Goal: Information Seeking & Learning: Learn about a topic

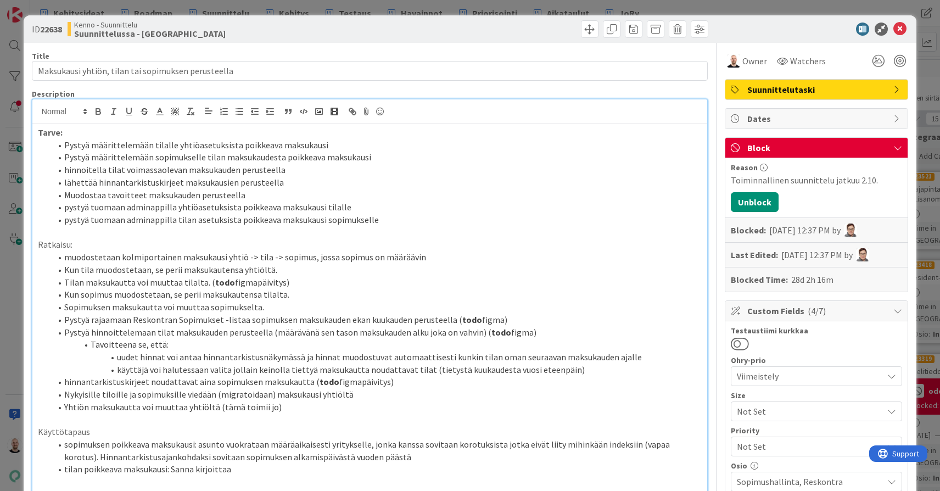
click at [334, 144] on li "Pystyä määrittelemään tilalle yhtiöasetuksista poikkeava maksukausi" at bounding box center [376, 145] width 650 height 13
click at [173, 104] on div at bounding box center [175, 103] width 7 height 3
drag, startPoint x: 319, startPoint y: 144, endPoint x: 333, endPoint y: 144, distance: 13.2
click at [333, 144] on li "Pystyä määrittelemään tilalle yhtiöasetuksista poikkeava maksukausi OK" at bounding box center [376, 145] width 650 height 13
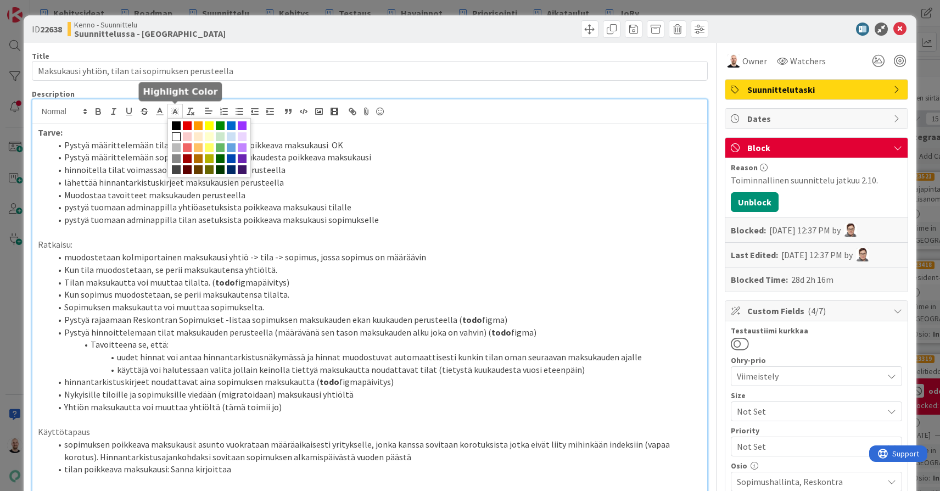
click at [173, 112] on polyline at bounding box center [175, 111] width 4 height 4
click at [221, 137] on span at bounding box center [220, 136] width 9 height 9
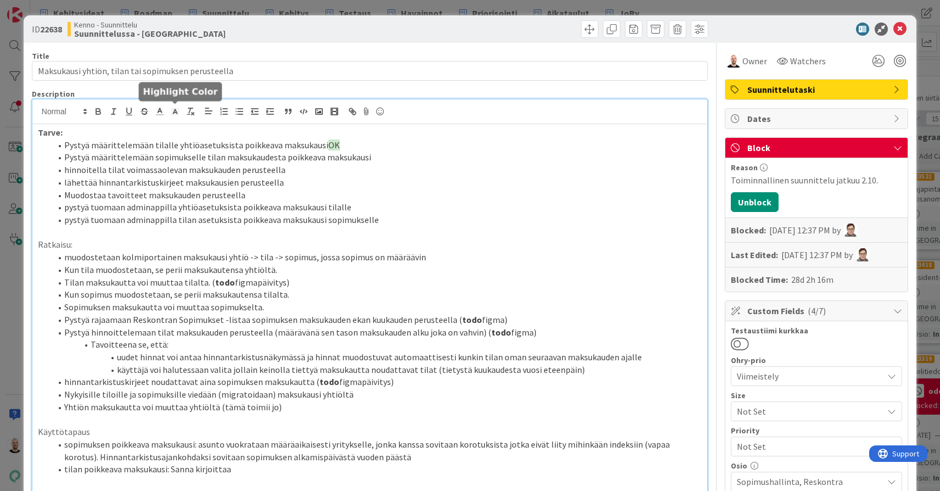
click at [383, 177] on li "lähettää hinnantarkistuskirjeet maksukausien perusteella" at bounding box center [376, 182] width 650 height 13
drag, startPoint x: 316, startPoint y: 144, endPoint x: 340, endPoint y: 145, distance: 23.6
click at [340, 145] on li "Pystyä määrittelemään tilalle yhtiöasetuksista poikkeava maksukausi OK" at bounding box center [376, 145] width 650 height 13
copy li "OK"
click at [394, 158] on li "Pystyä määrittelemään sopimukselle tilan maksukaudesta poikkeava maksukausi" at bounding box center [376, 157] width 650 height 13
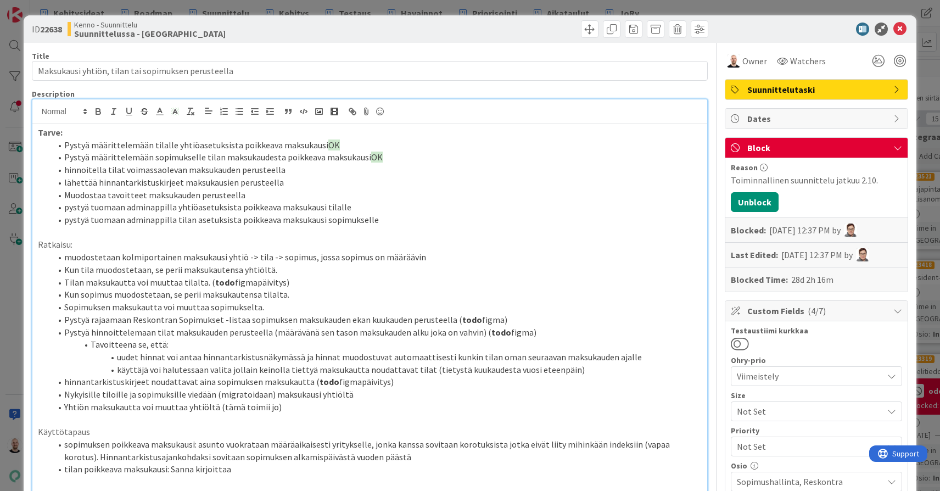
click at [301, 166] on li "hinnoitella tilat voimassaolevan maksukauden perusteella" at bounding box center [376, 170] width 650 height 13
drag, startPoint x: 276, startPoint y: 168, endPoint x: 310, endPoint y: 168, distance: 34.0
click at [310, 168] on li "hinnoitella tilat voimassaolevan maksukauden perusteella OK" at bounding box center [376, 170] width 650 height 13
copy li "OK"
click at [295, 178] on li "lähettää hinnantarkistuskirjeet maksukausien perusteella" at bounding box center [376, 182] width 650 height 13
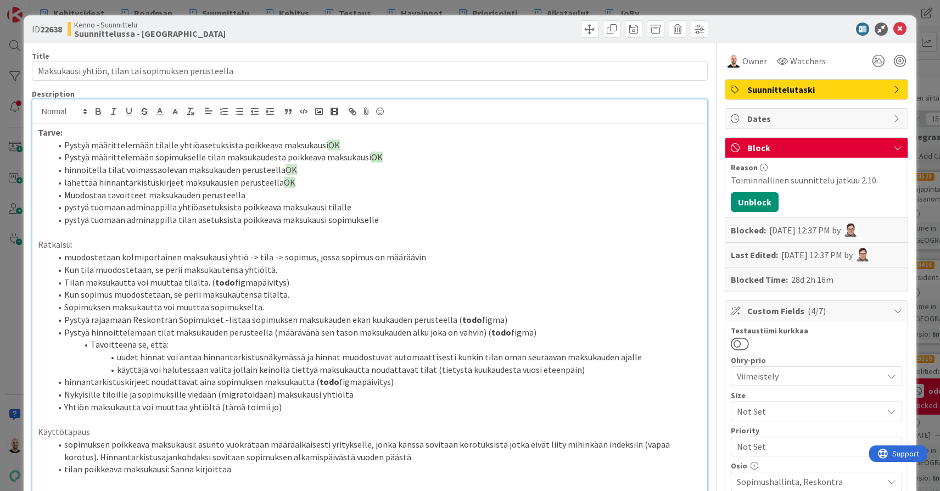
click at [335, 185] on li "lähettää hinnantarkistuskirjeet maksukausien perusteella OK" at bounding box center [376, 182] width 650 height 13
click at [389, 217] on li "pystyä tuomaan adminappilla tilan asetuksista poikkeava maksukausi sopimukselle" at bounding box center [376, 219] width 650 height 13
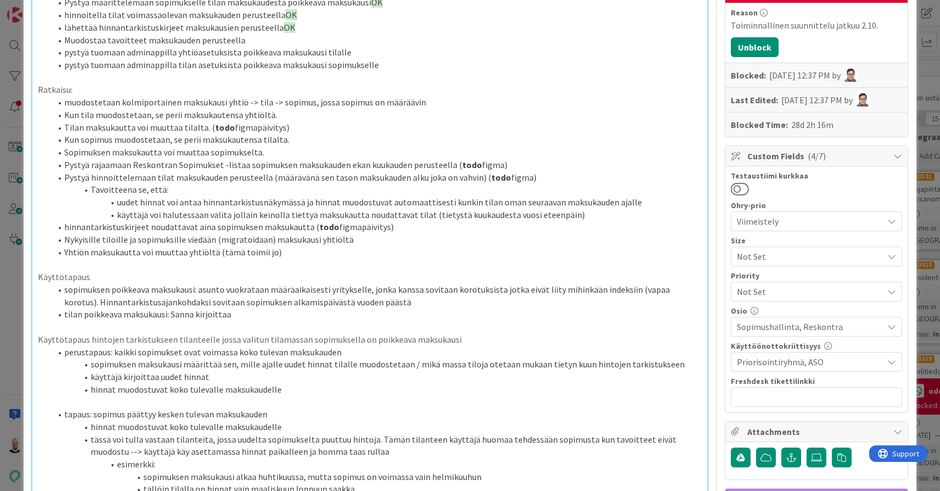
scroll to position [131, 0]
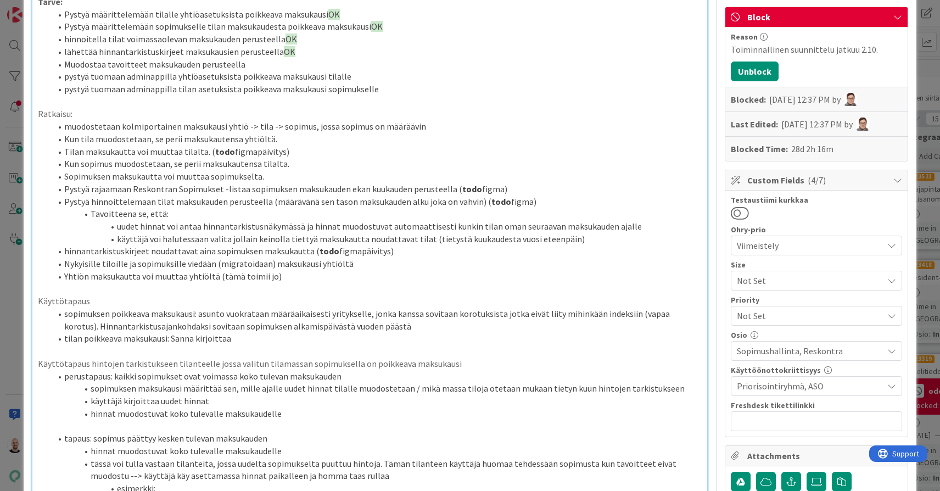
click at [289, 147] on li "Tilan maksukautta voi muuttaa tilalta. ( todo figmapäivitys)" at bounding box center [376, 151] width 650 height 13
drag, startPoint x: 205, startPoint y: 147, endPoint x: 307, endPoint y: 149, distance: 101.6
click at [307, 149] on li "Tilan maksukautta voi muuttaa tilalta. ( todo figmapäivitys)" at bounding box center [376, 151] width 650 height 13
drag, startPoint x: 476, startPoint y: 209, endPoint x: 543, endPoint y: 211, distance: 67.5
click at [543, 208] on li "Pystyä hinnoittelemaan tilat maksukauden perusteella (määrävänä sen tason maksu…" at bounding box center [376, 201] width 650 height 13
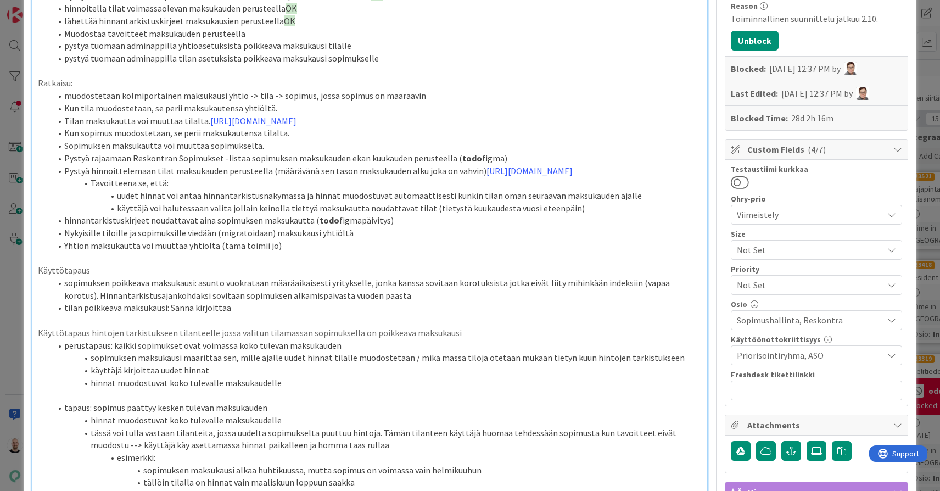
scroll to position [161, 0]
drag, startPoint x: 307, startPoint y: 248, endPoint x: 403, endPoint y: 249, distance: 96.6
click at [403, 227] on li "hinnantarkistuskirjeet noudattavat aina sopimuksen maksukautta ( todo figmapäiv…" at bounding box center [376, 220] width 650 height 13
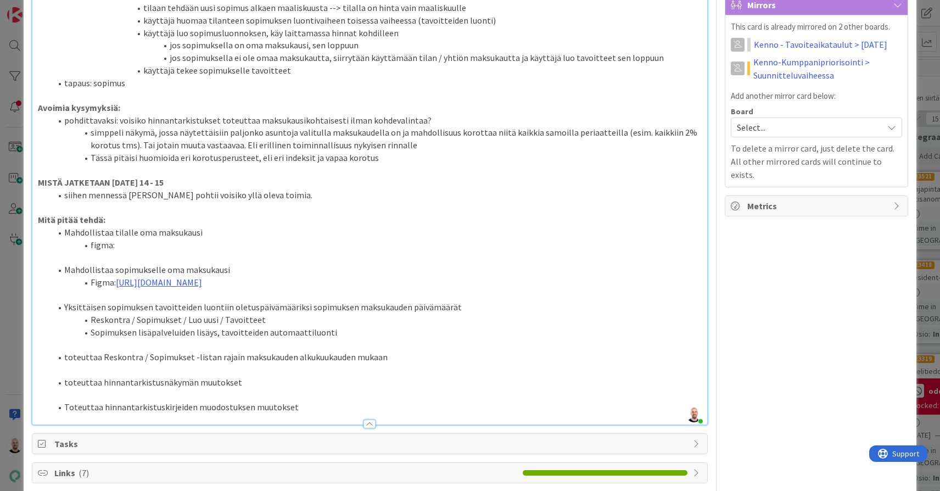
scroll to position [650, 0]
click at [297, 200] on li "siihen mennessä [PERSON_NAME] pohtii voisiko yllä oleva toimia." at bounding box center [376, 193] width 650 height 13
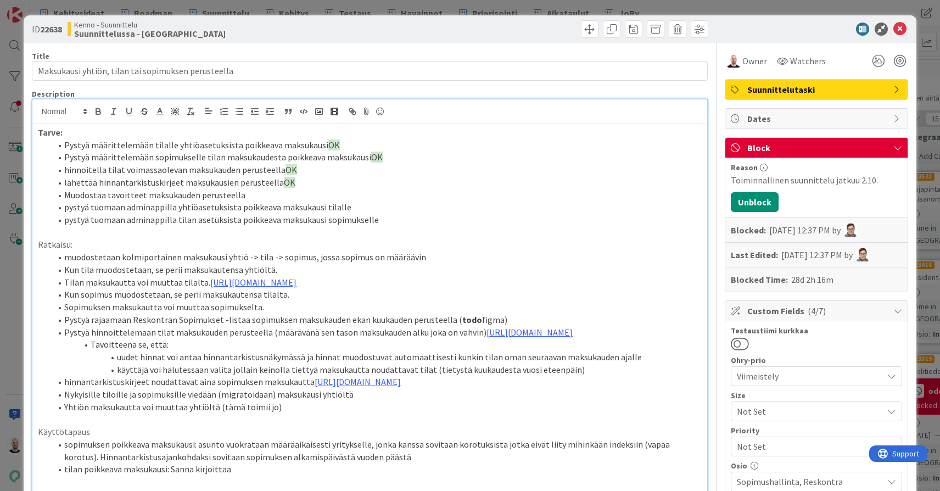
scroll to position [0, 0]
click at [291, 195] on li "Muodostaa tavoitteet maksukauden perusteella" at bounding box center [376, 195] width 650 height 13
click at [172, 109] on icon at bounding box center [175, 111] width 10 height 10
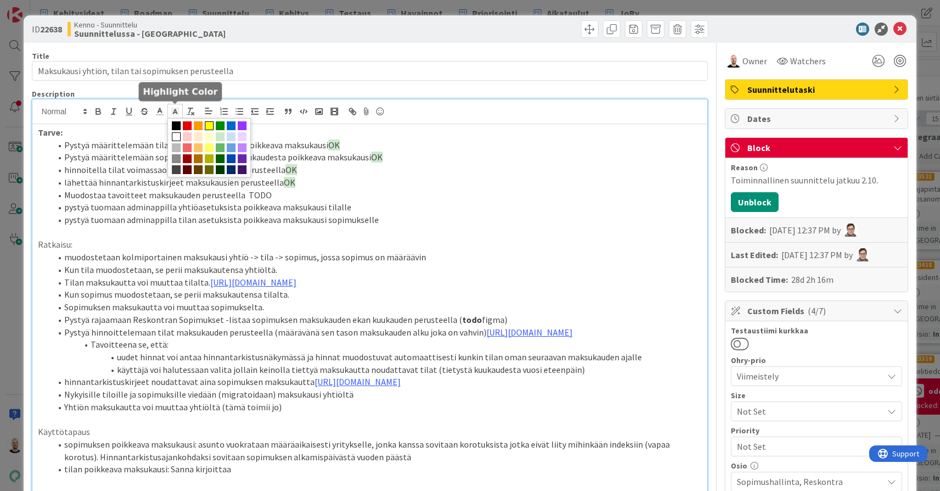
click at [211, 127] on span at bounding box center [209, 125] width 9 height 9
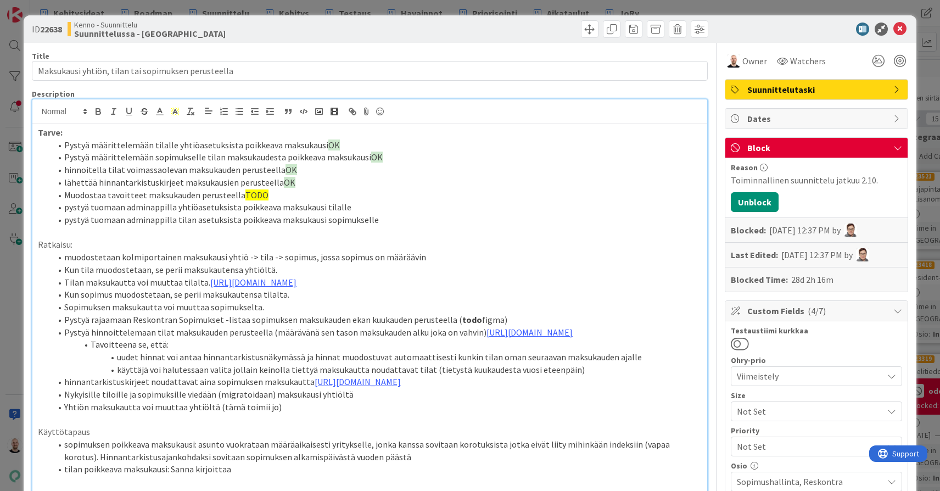
click at [295, 206] on li "pystyä tuomaan adminappilla yhtiöasetuksista poikkeava maksukausi tilalle" at bounding box center [376, 207] width 650 height 13
